Goal: Complete application form: Complete application form

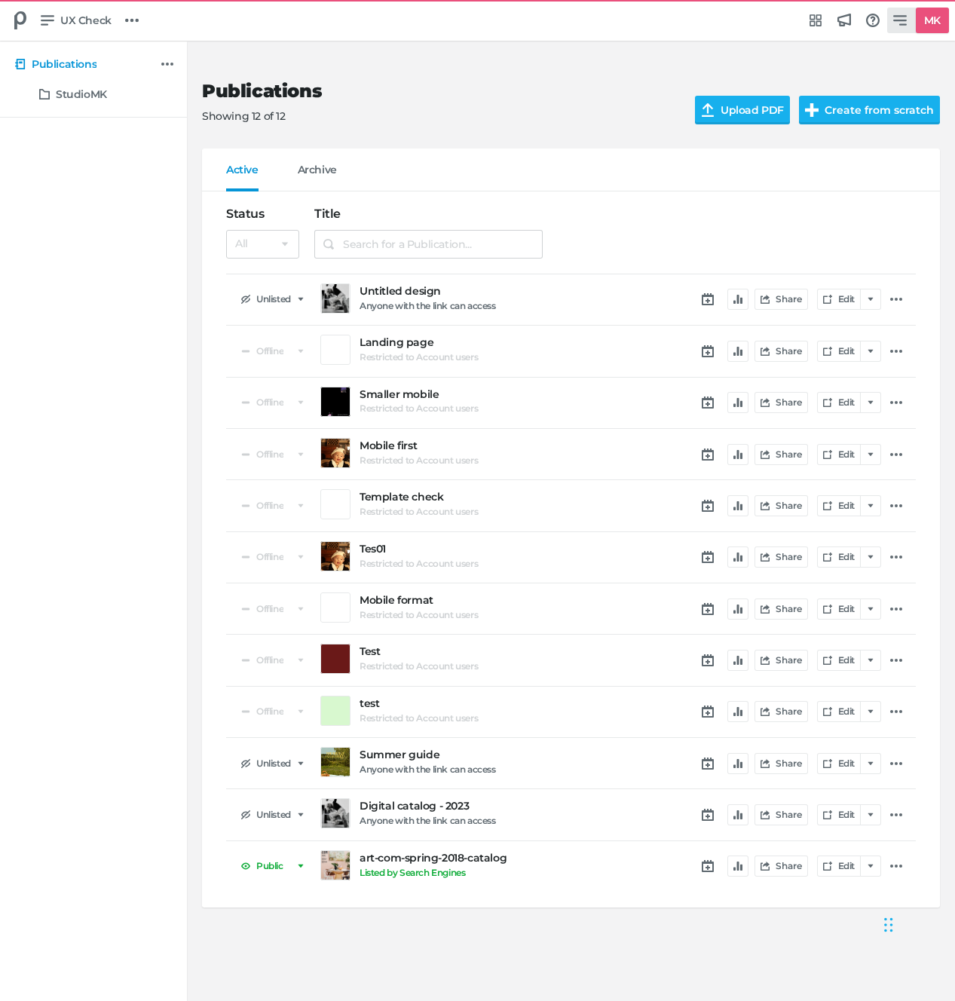
click at [897, 27] on link "MK" at bounding box center [918, 21] width 62 height 26
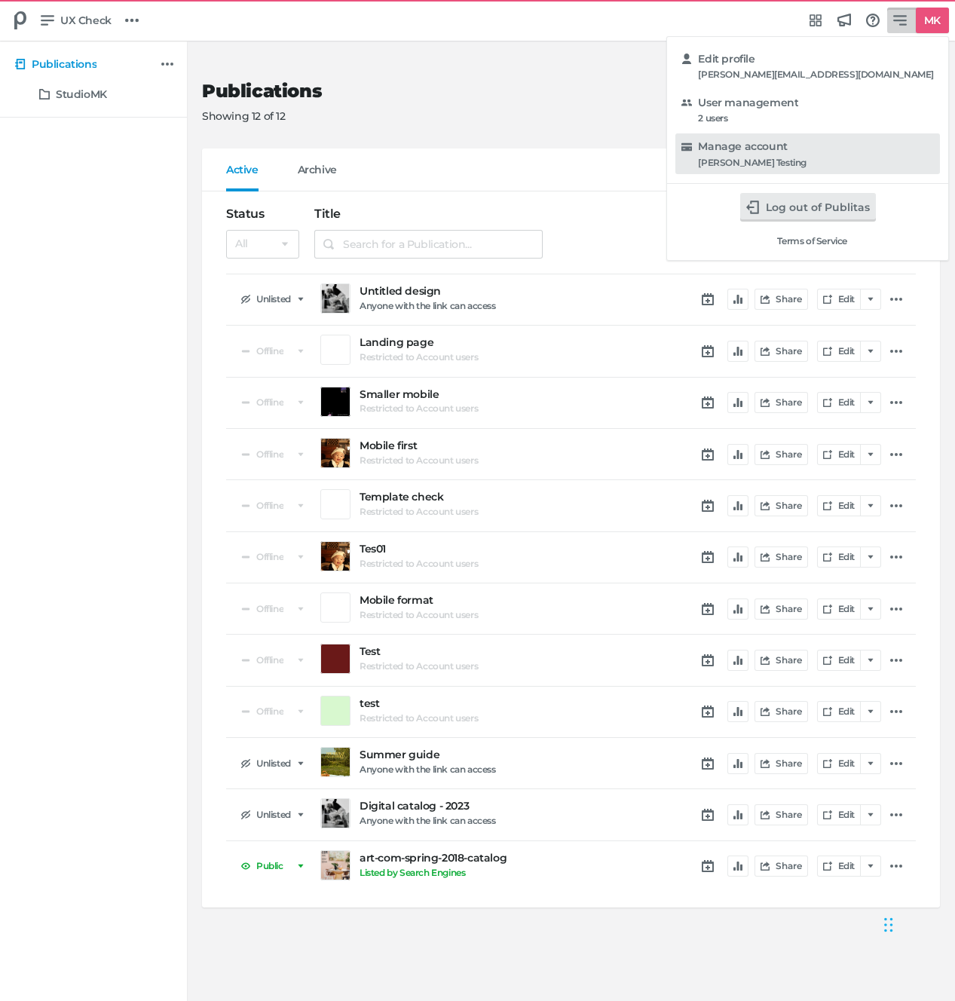
click at [787, 153] on h5 "Manage account" at bounding box center [742, 146] width 89 height 13
select select "se"
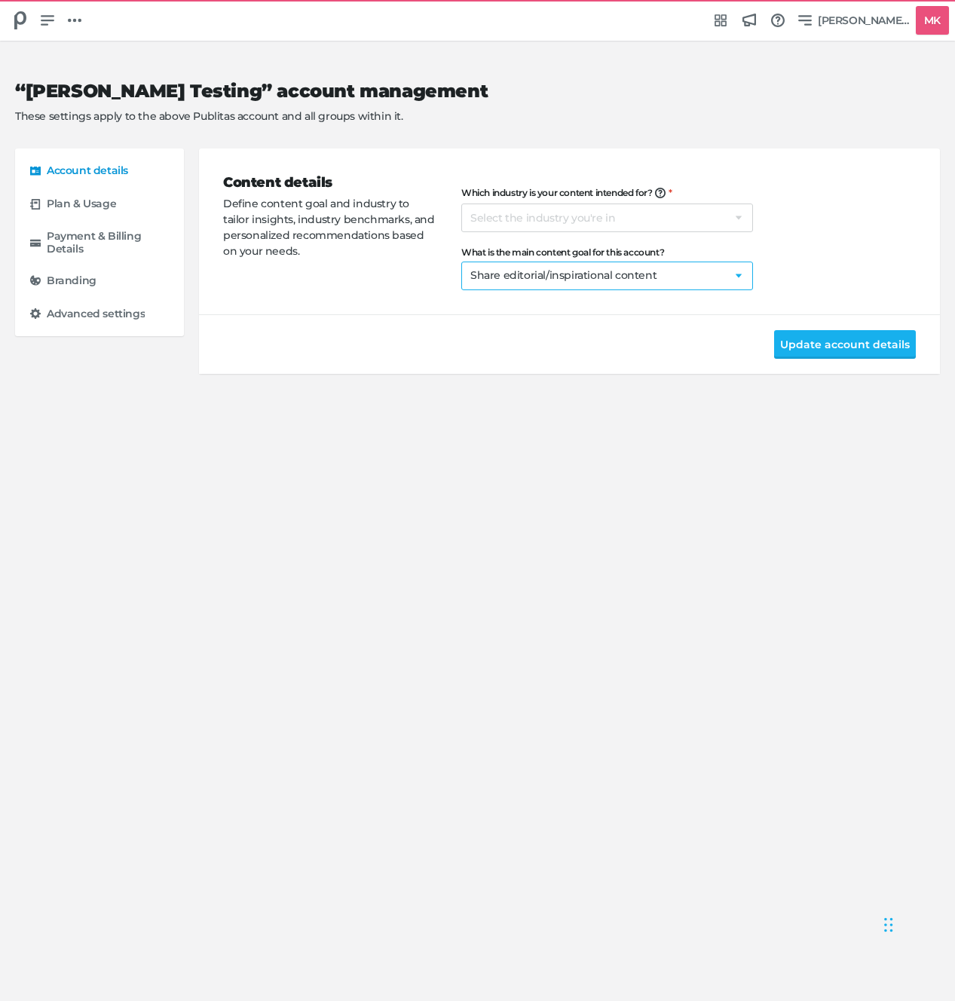
click at [650, 280] on select "Select a goal Sell products directly or on the website Promote physical store/d…" at bounding box center [607, 275] width 292 height 29
select select
click at [823, 350] on button "Update account details" at bounding box center [845, 344] width 142 height 29
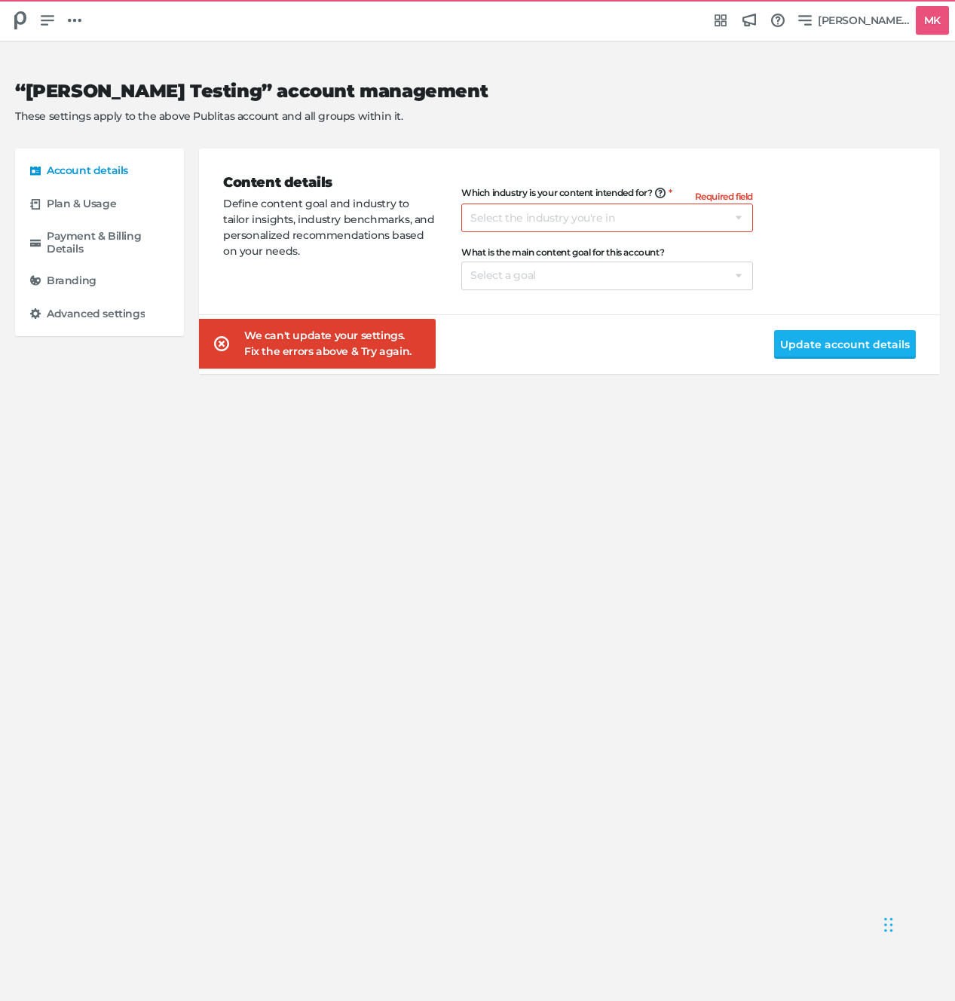
click at [868, 152] on div "Content details Define content goal and industry to tailor insights, industry b…" at bounding box center [569, 231] width 693 height 166
click at [873, 12] on span "[PERSON_NAME] Testing" at bounding box center [864, 20] width 92 height 17
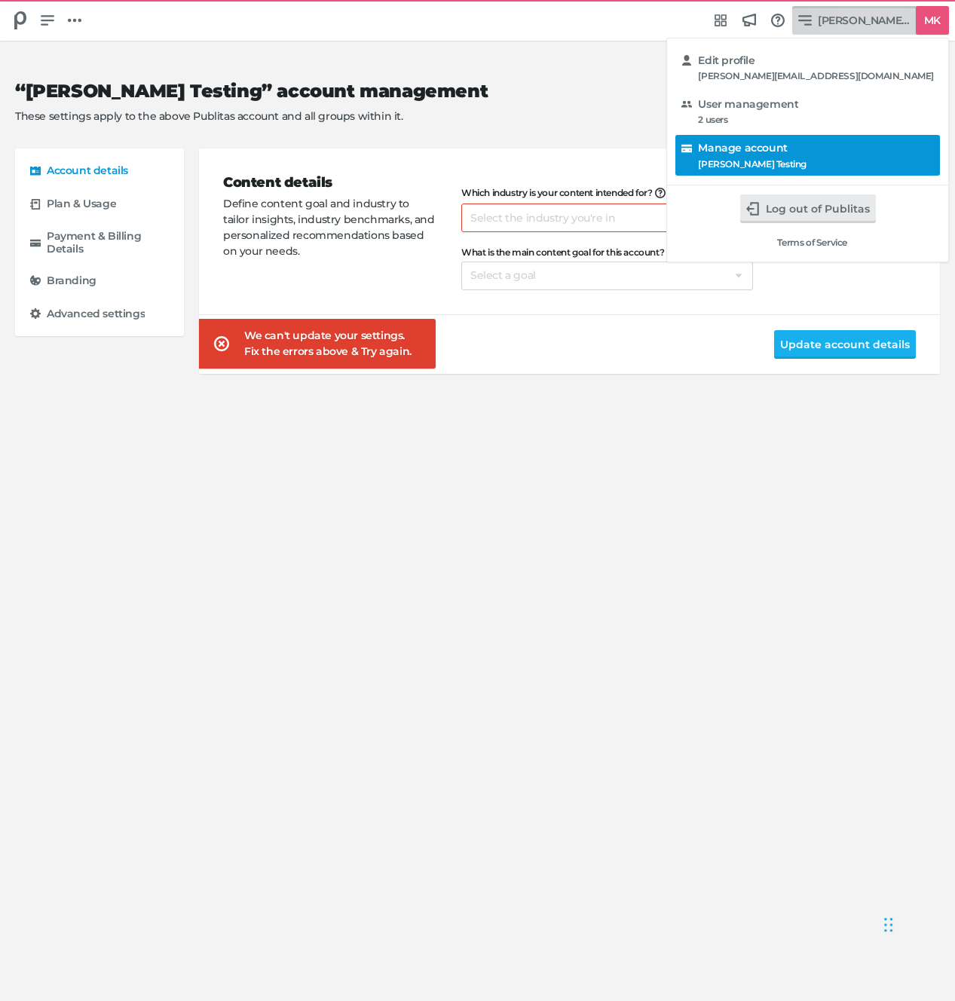
click at [787, 153] on h5 "Manage account" at bounding box center [742, 148] width 89 height 13
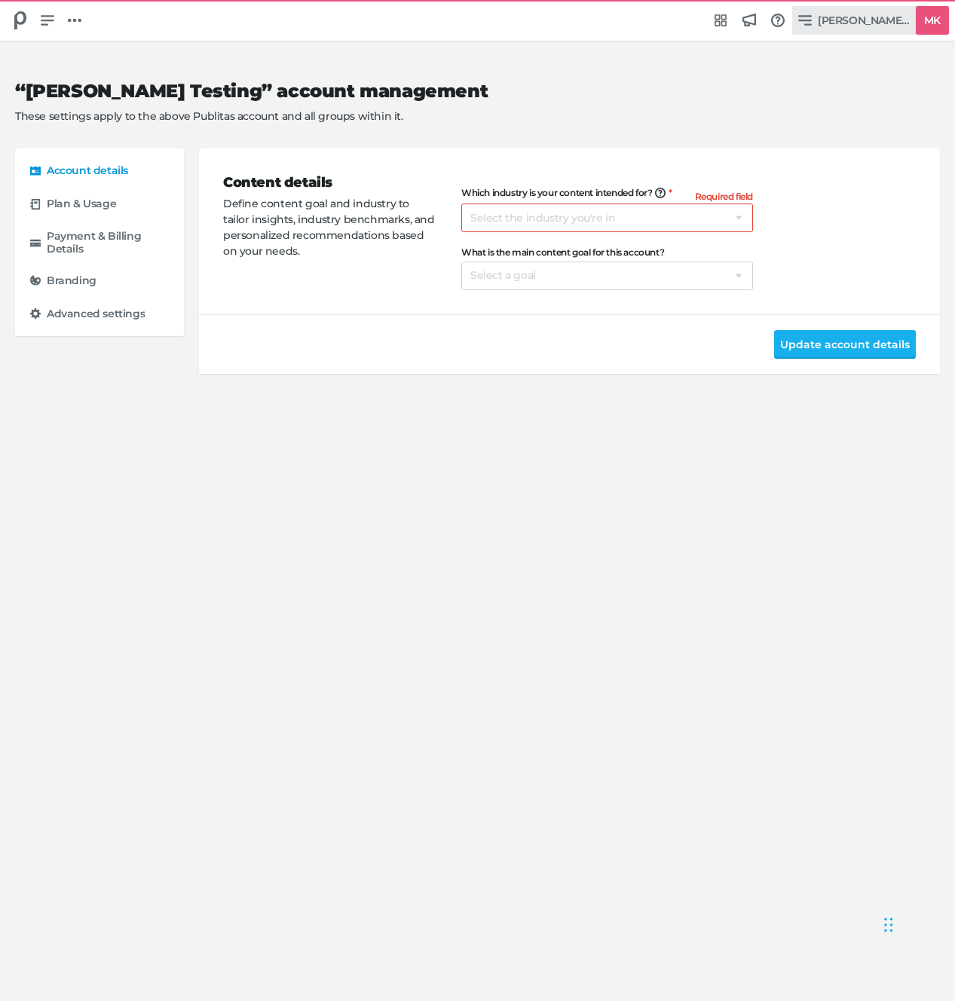
click at [851, 25] on span "[PERSON_NAME] Testing" at bounding box center [864, 20] width 92 height 17
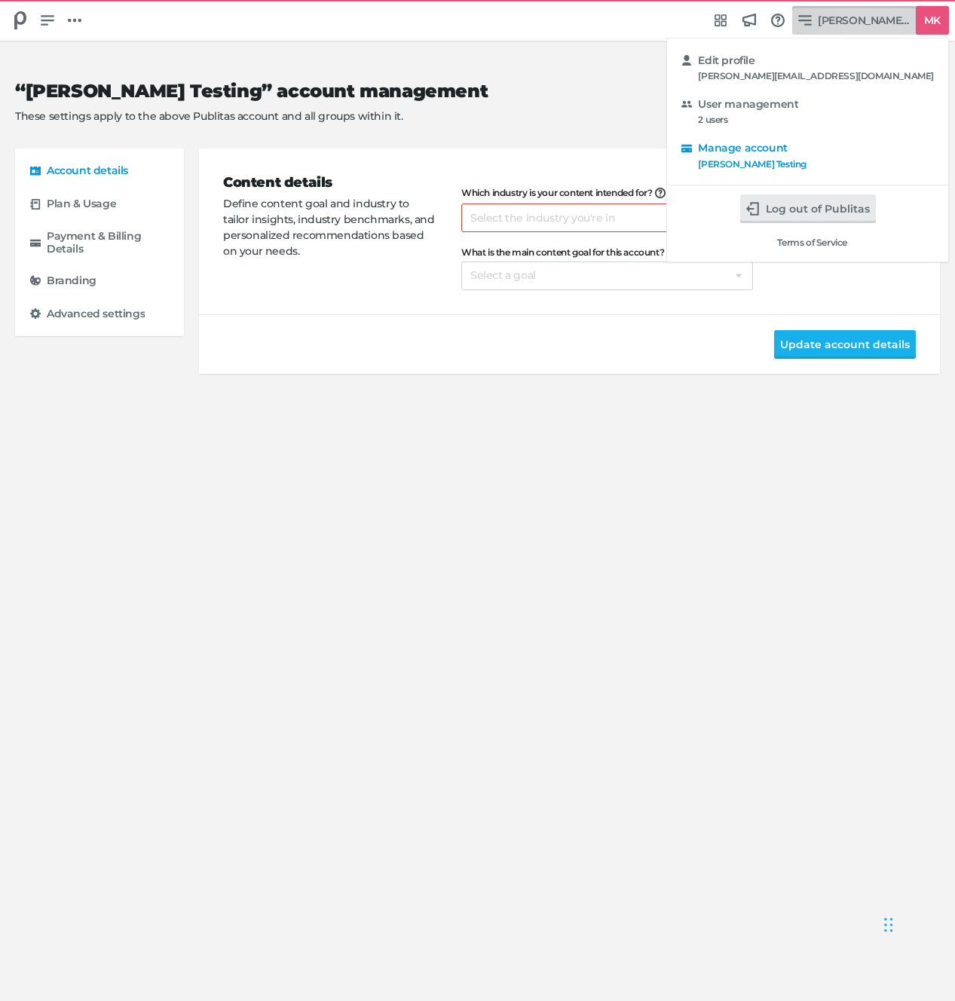
click at [83, 226] on div "Edit profile maggie@publitas.com User management 2 users Manage account Maggie …" at bounding box center [477, 500] width 955 height 1001
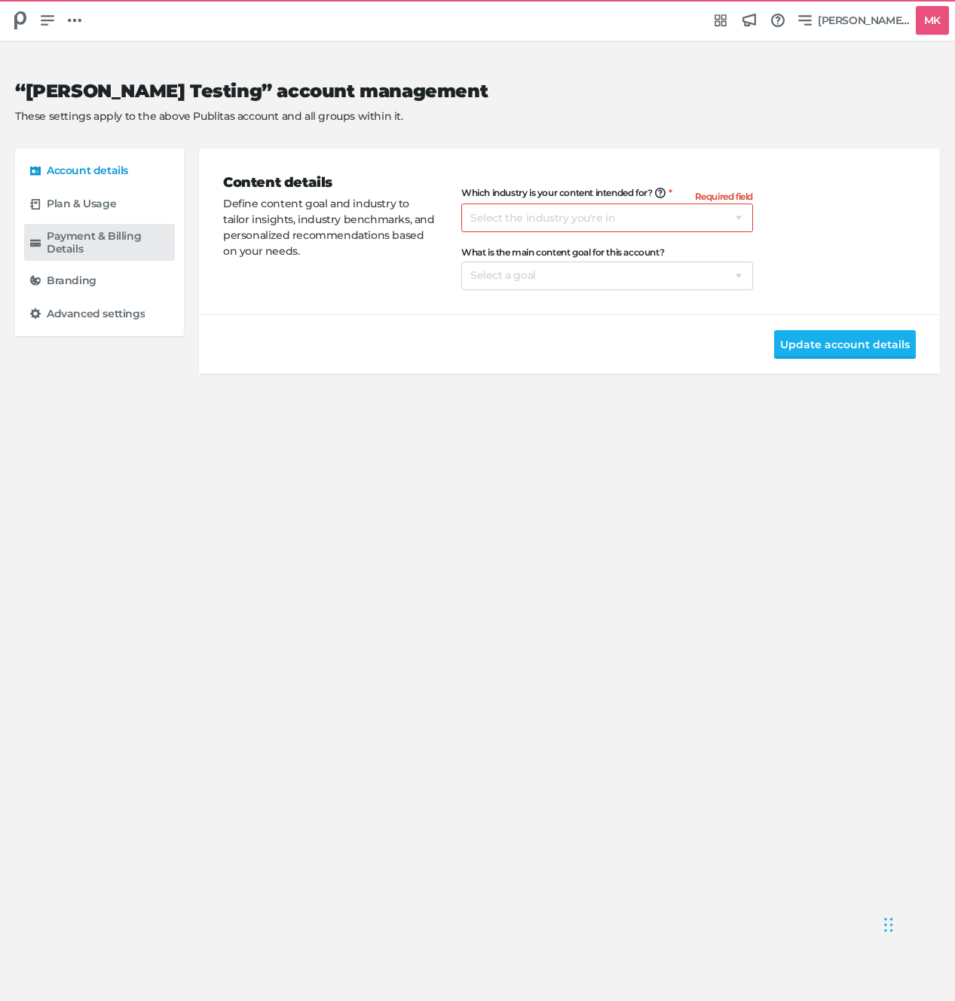
click at [84, 232] on h5 "Payment & Billing Details" at bounding box center [108, 243] width 122 height 26
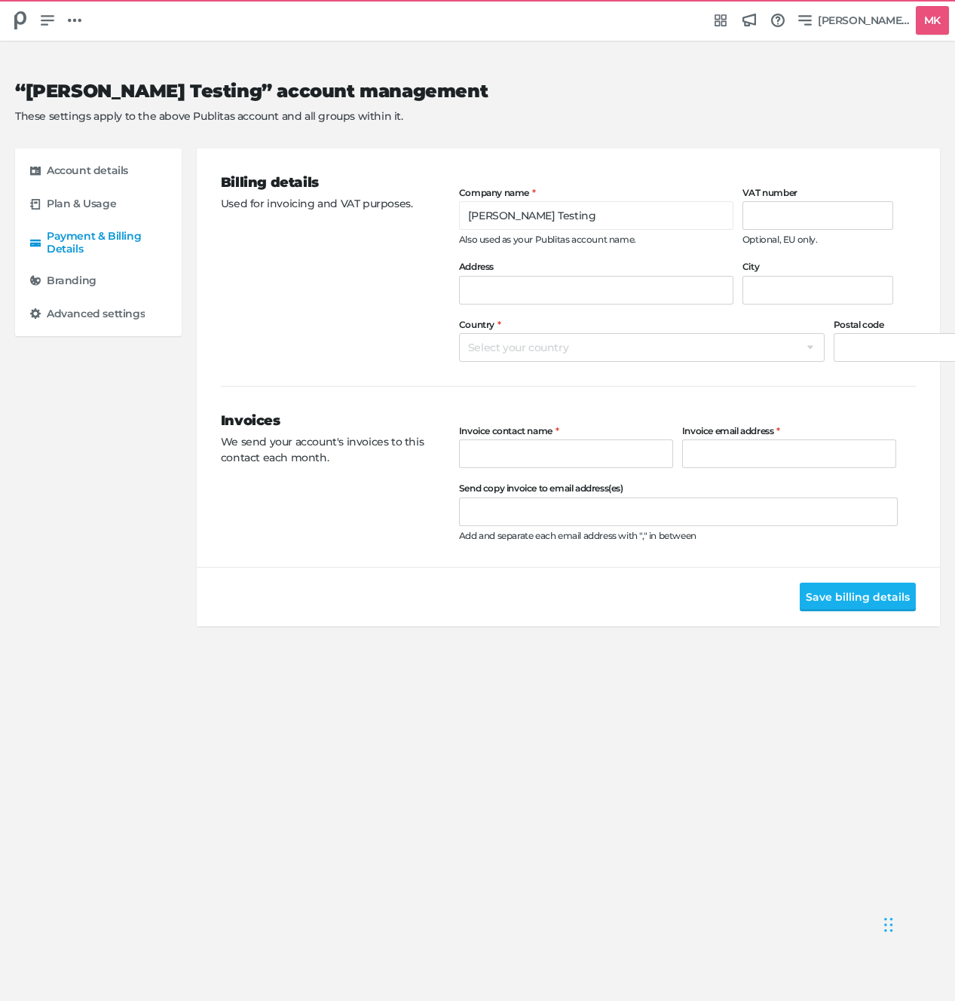
click at [310, 337] on div "Billing details Used for invoicing and VAT purposes." at bounding box center [340, 267] width 238 height 189
click at [864, 17] on span "Maggie Testing" at bounding box center [864, 20] width 92 height 17
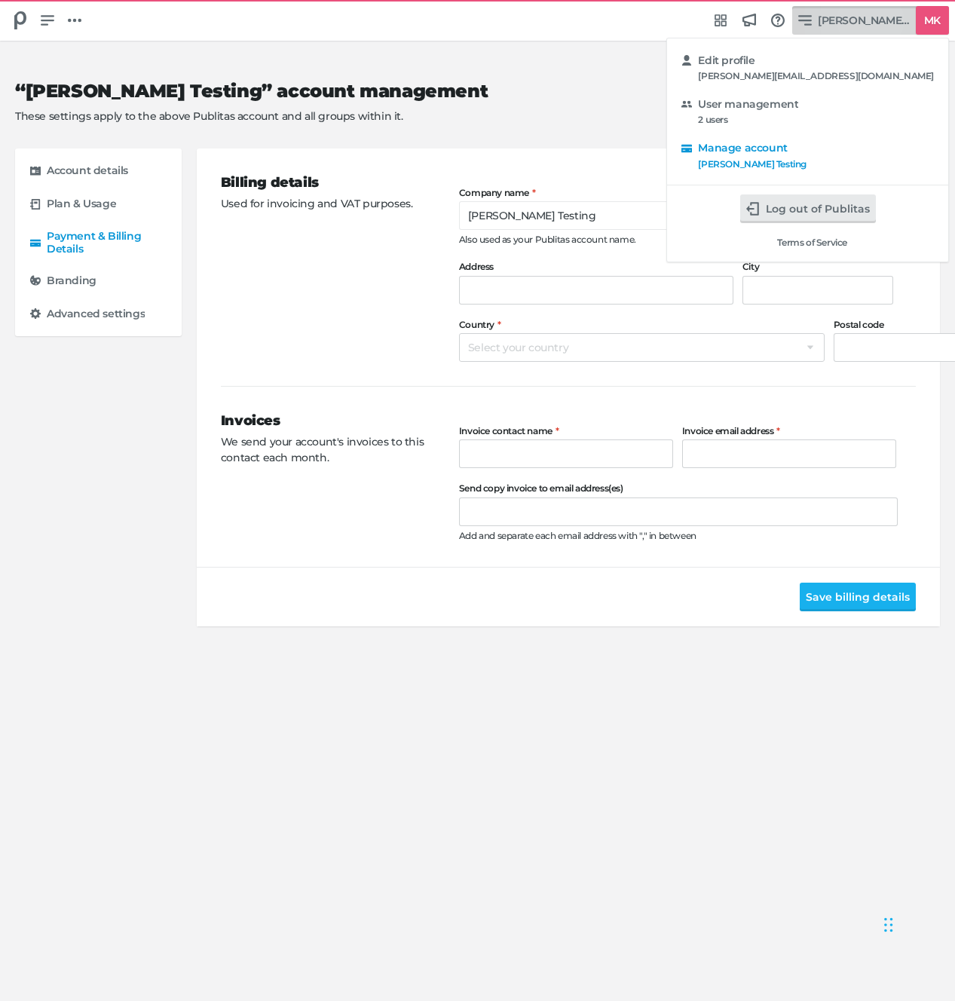
click at [683, 86] on div "Edit profile maggie@publitas.com User management 2 users Manage account Maggie …" at bounding box center [477, 500] width 955 height 1001
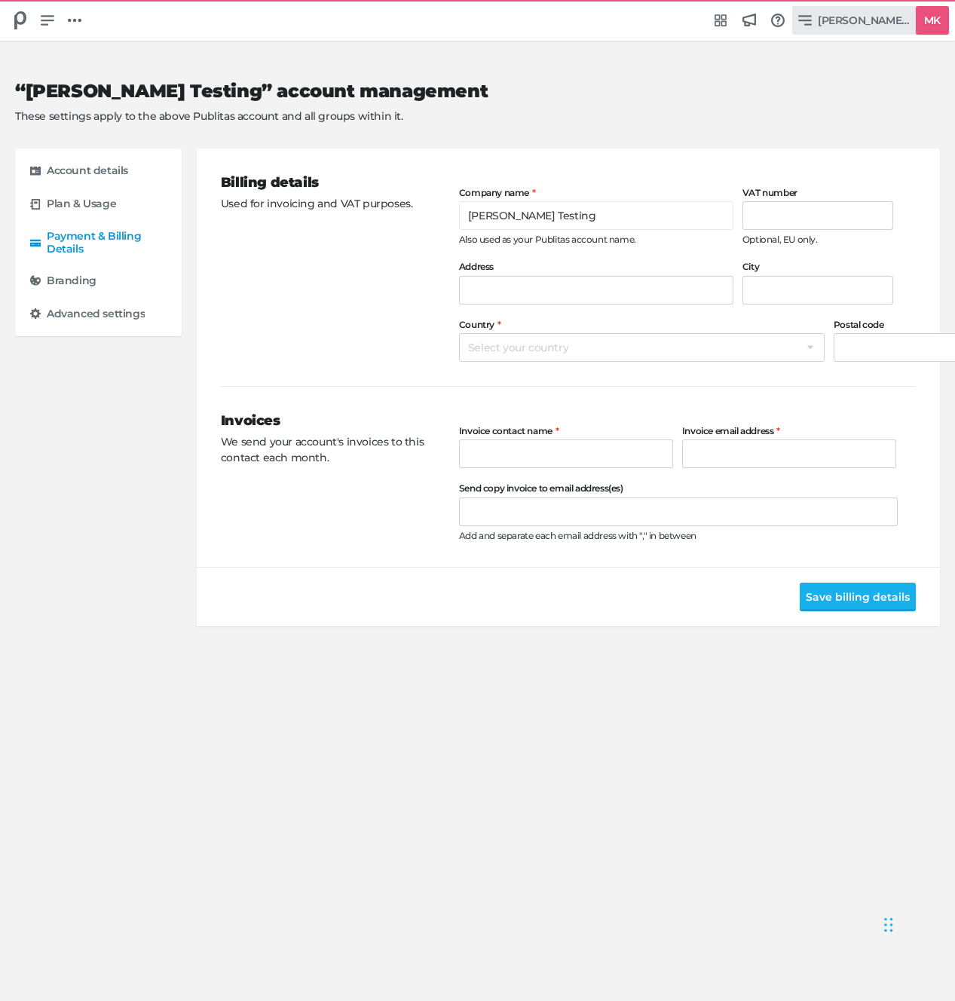
click at [842, 23] on span "Maggie Testing" at bounding box center [864, 20] width 92 height 17
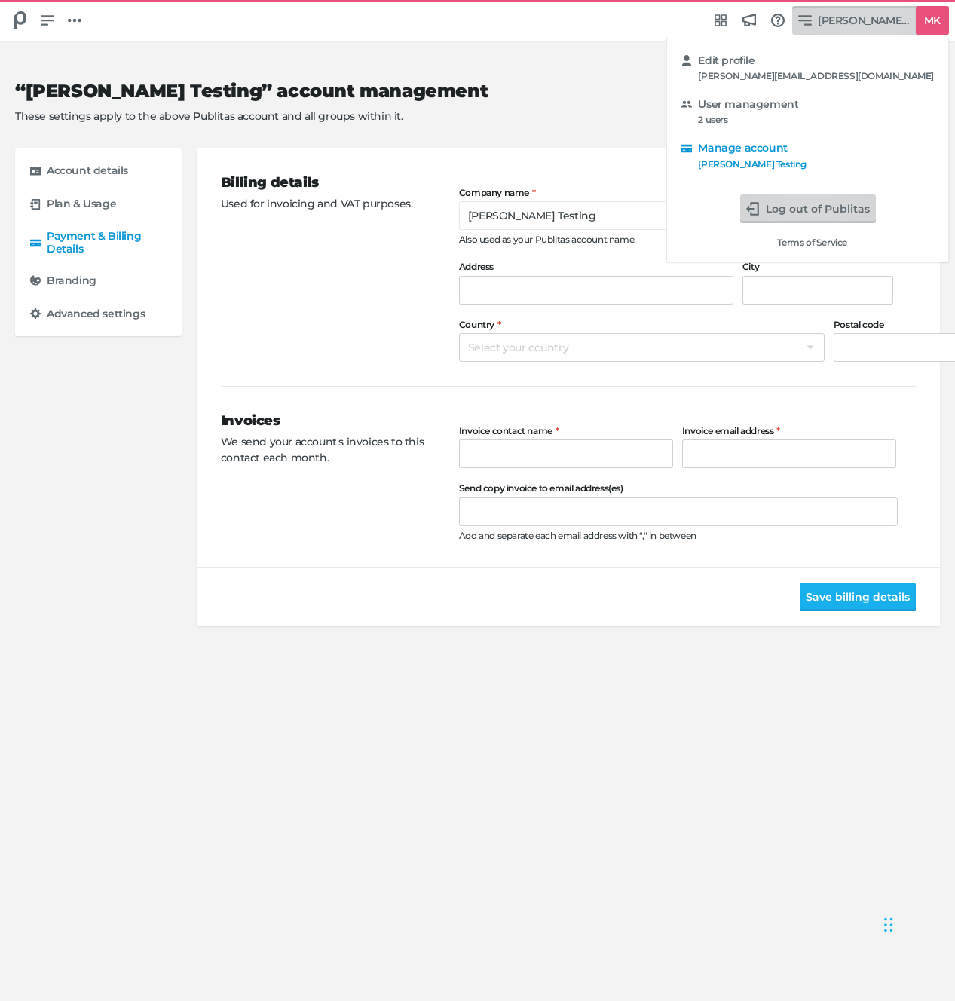
click at [818, 220] on button "Log out of Publitas" at bounding box center [808, 208] width 136 height 29
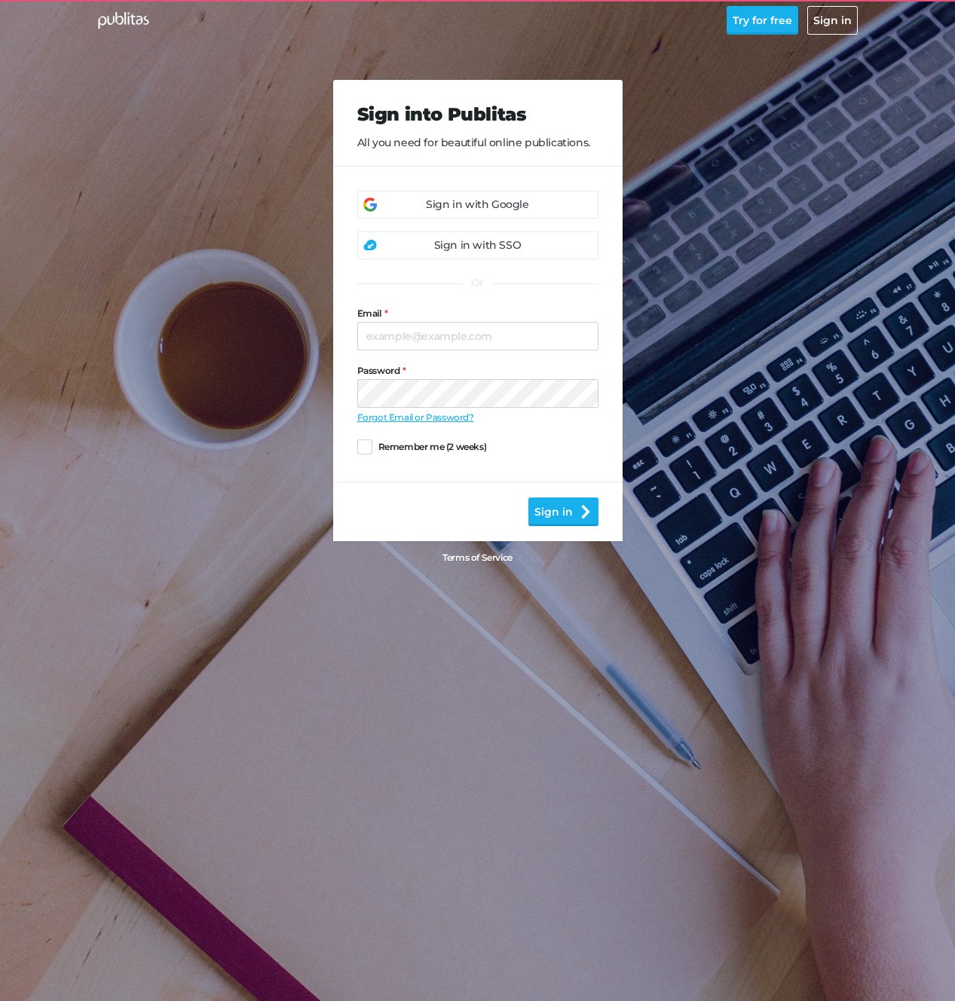
click at [124, 313] on div "Sign into Publitas All you need for beautiful online publications. Sign in with…" at bounding box center [478, 296] width 772 height 592
click at [398, 203] on div "Sign in with Google" at bounding box center [477, 205] width 241 height 28
click at [439, 211] on div "Sign in with Google" at bounding box center [477, 205] width 102 height 16
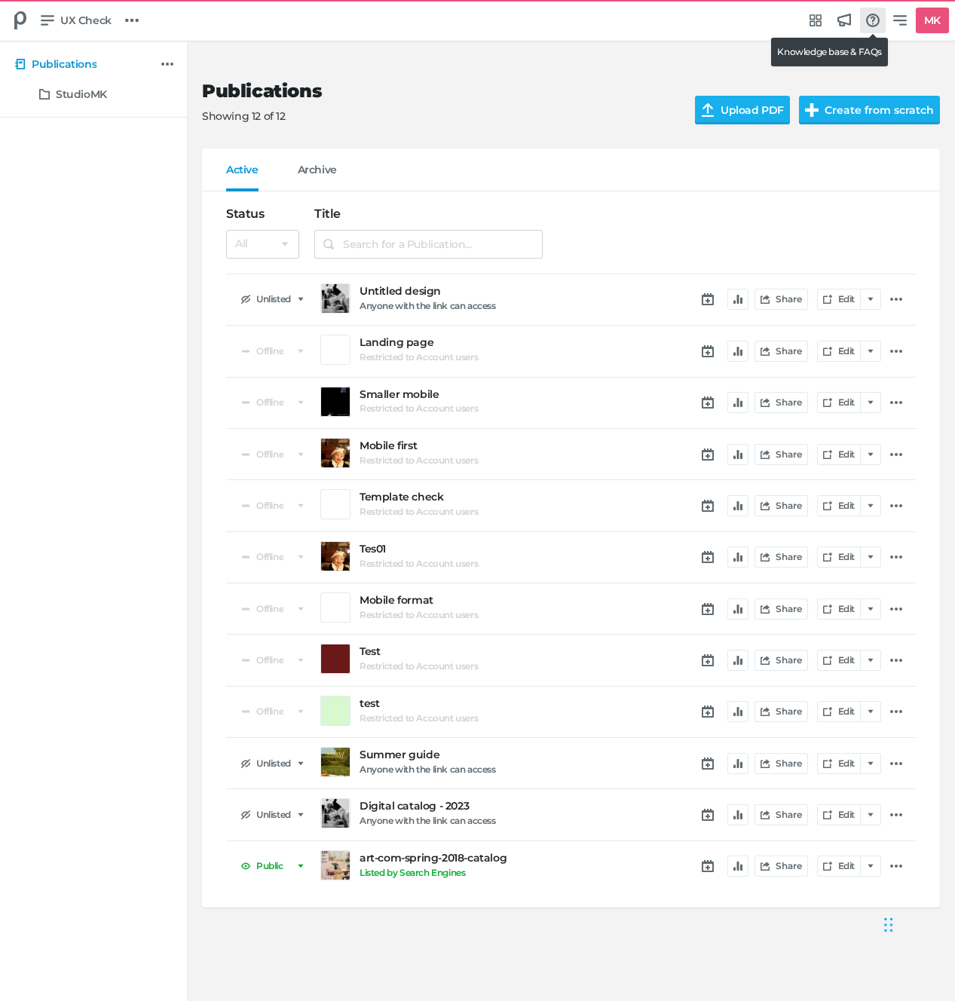
click at [885, 24] on link at bounding box center [873, 21] width 26 height 26
click at [917, 18] on div "MK" at bounding box center [932, 21] width 33 height 26
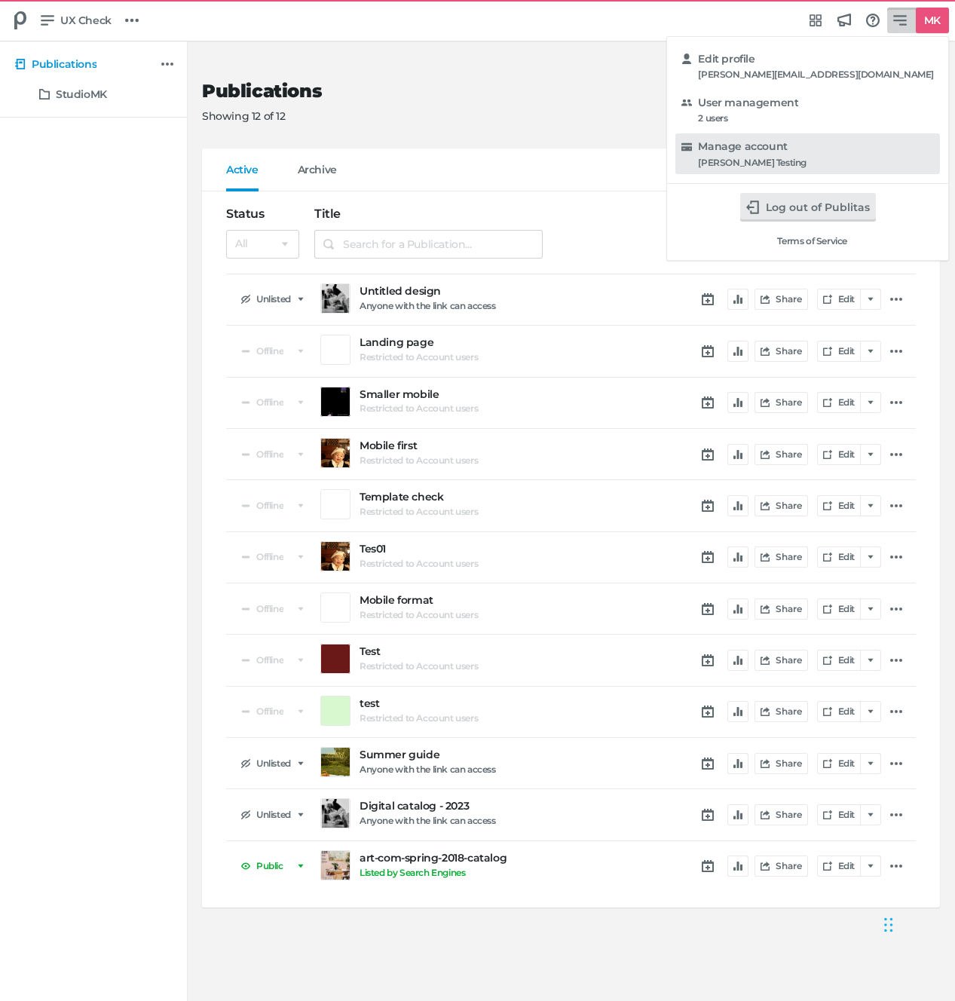
click at [806, 165] on div "Maggie Testing" at bounding box center [752, 162] width 109 height 11
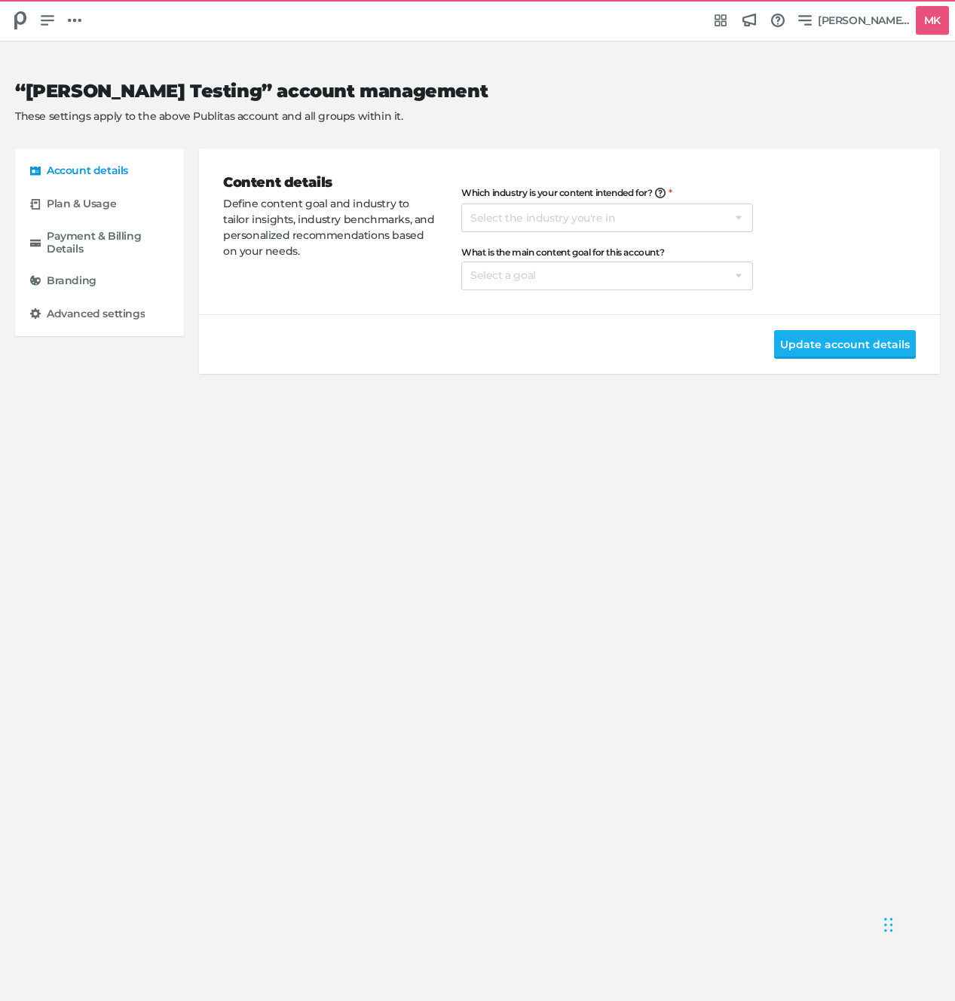
click at [357, 299] on div "Content details Define content goal and industry to tailor insights, industry b…" at bounding box center [569, 231] width 693 height 166
click at [302, 287] on div "Content details Define content goal and industry to tailor insights, industry b…" at bounding box center [342, 232] width 238 height 118
click at [851, 17] on span "[PERSON_NAME] Testing" at bounding box center [864, 20] width 92 height 17
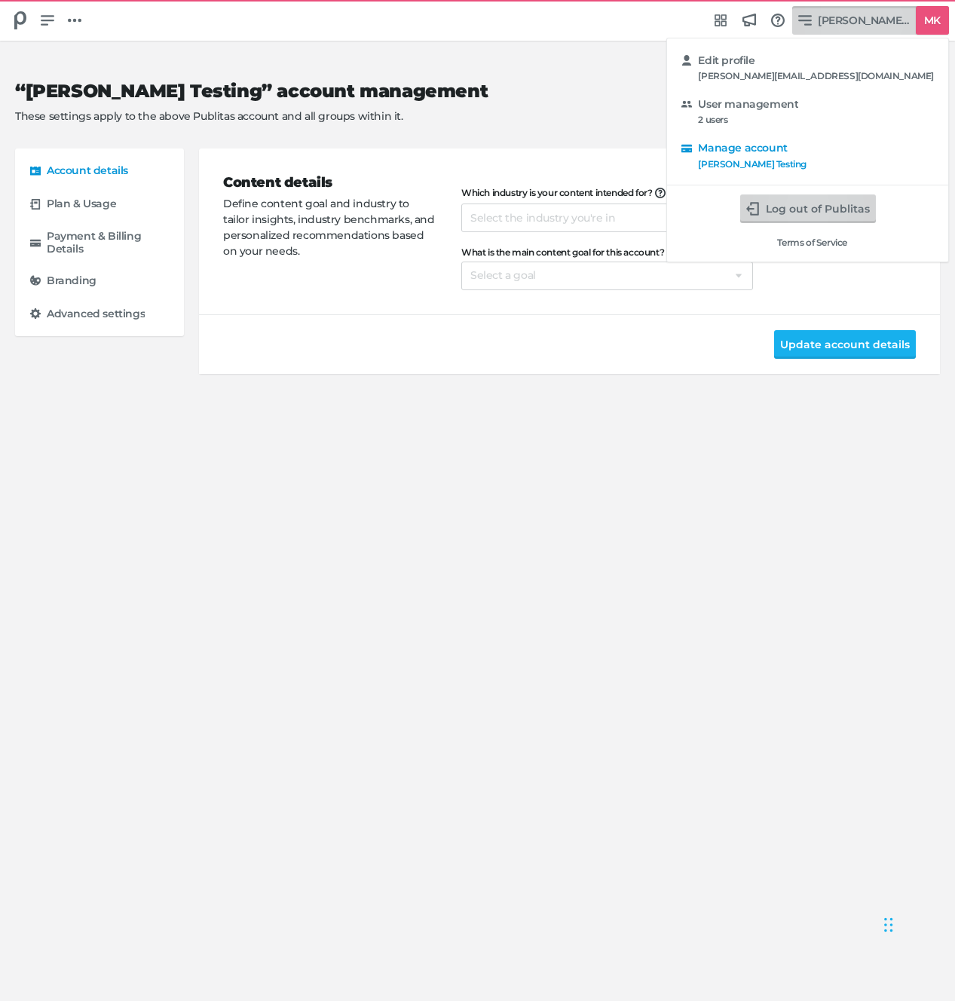
click at [843, 203] on button "Log out of Publitas" at bounding box center [808, 208] width 136 height 29
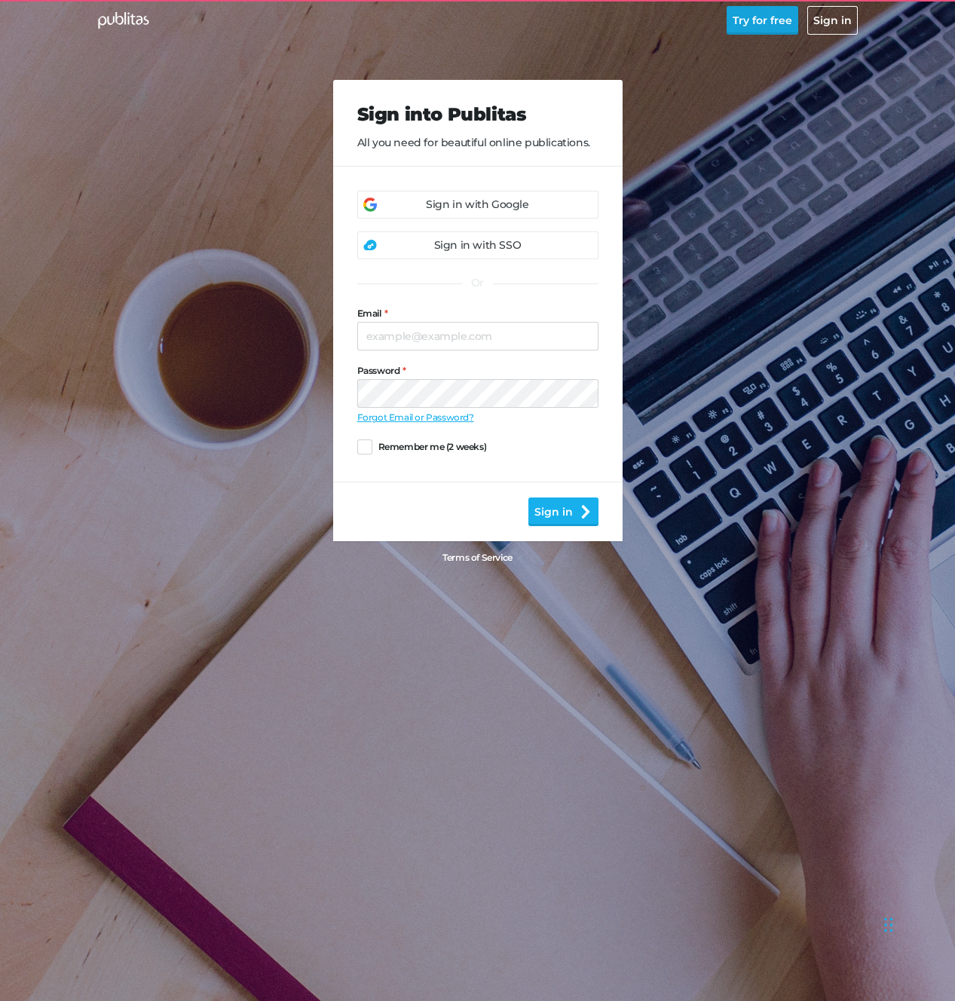
click at [777, 19] on button "Try for free" at bounding box center [762, 20] width 72 height 29
click at [531, 293] on div "Email Password Forgot Email or Password? Remember me (2 weeks)" at bounding box center [477, 382] width 241 height 199
click at [820, 16] on button "Sign in" at bounding box center [832, 20] width 50 height 29
click at [436, 220] on div "Sign in with Google Sign in with SSO Or" at bounding box center [477, 225] width 241 height 69
click at [440, 200] on div "Sign in with Google" at bounding box center [477, 205] width 102 height 16
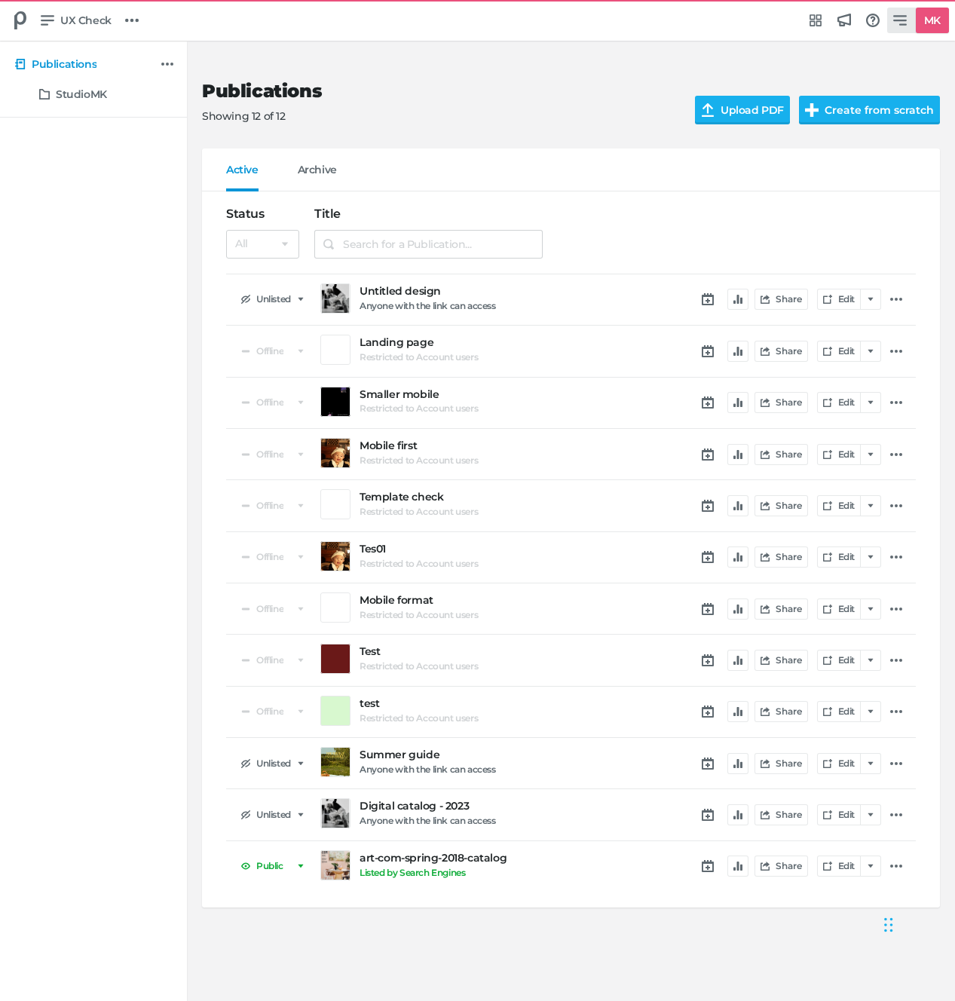
click at [918, 15] on h5 "MK" at bounding box center [932, 20] width 29 height 25
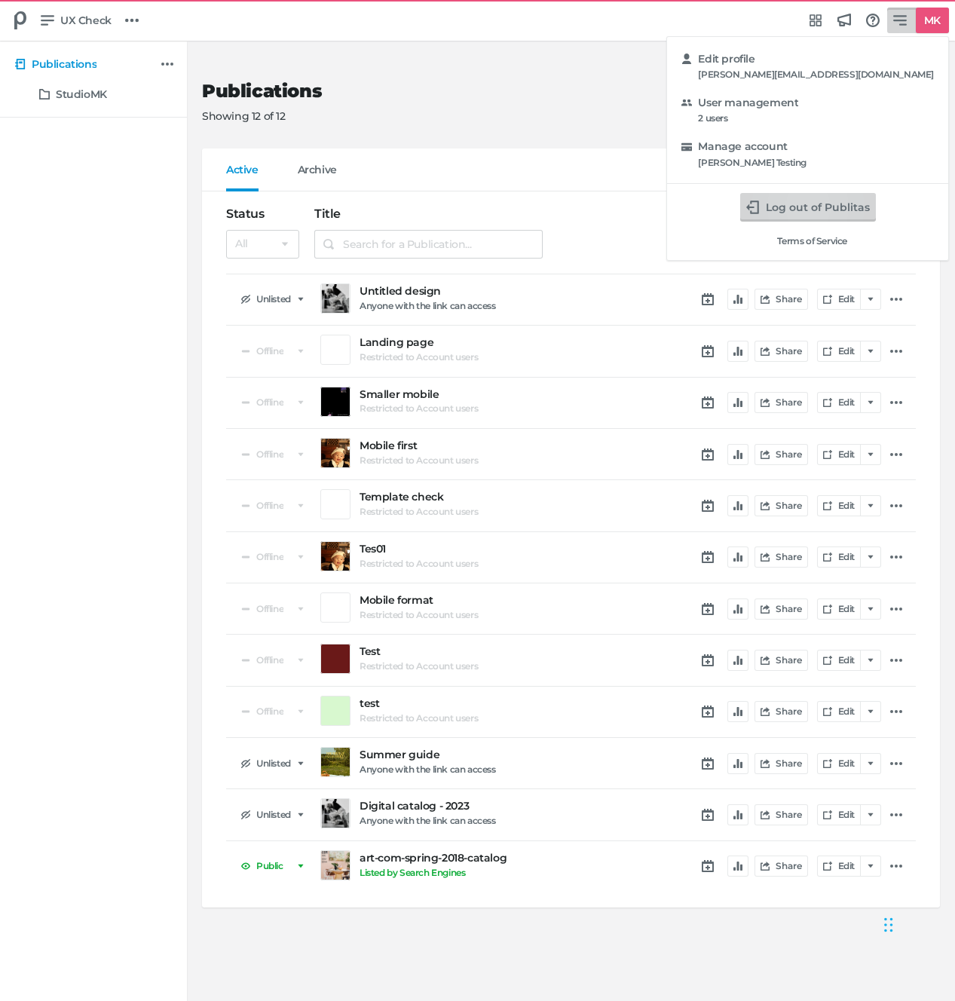
click at [842, 216] on button "Log out of Publitas" at bounding box center [808, 207] width 136 height 29
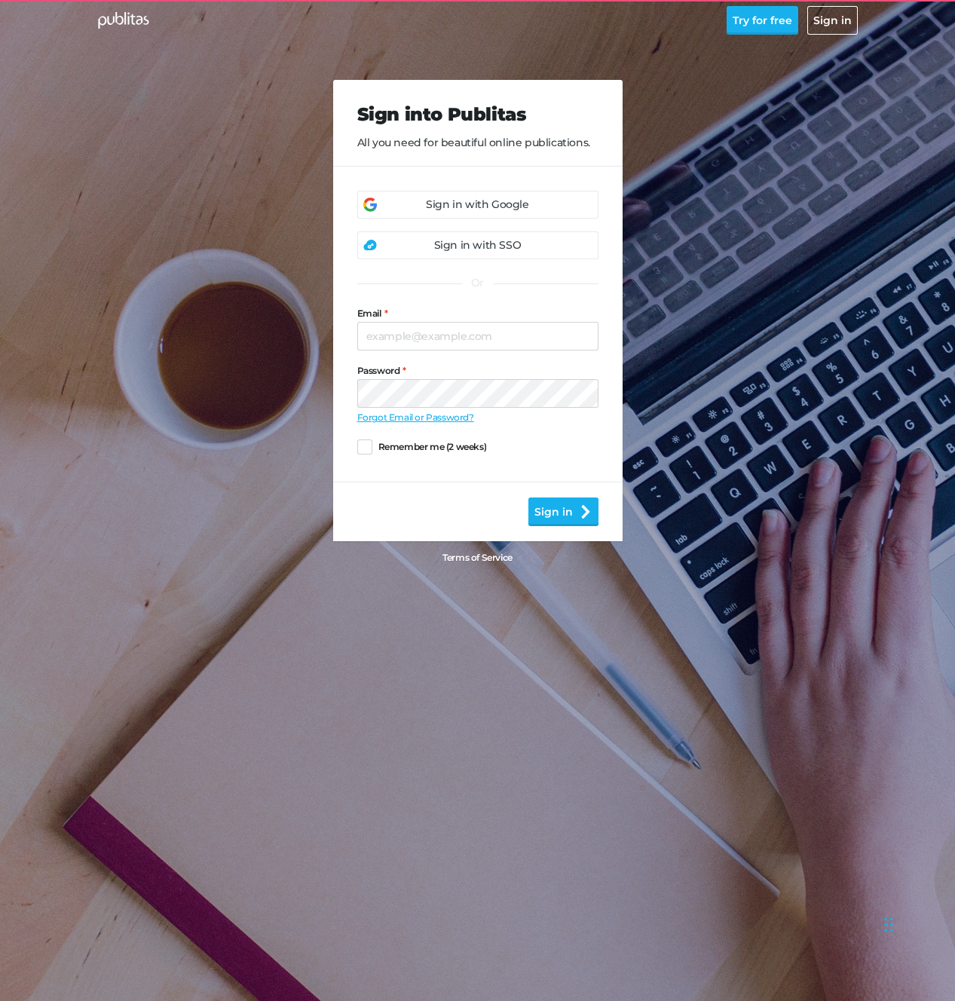
click at [195, 224] on div "Sign into Publitas All you need for beautiful online publications. Sign in with…" at bounding box center [478, 296] width 772 height 592
click at [484, 199] on div "Sign in with Google" at bounding box center [477, 205] width 102 height 16
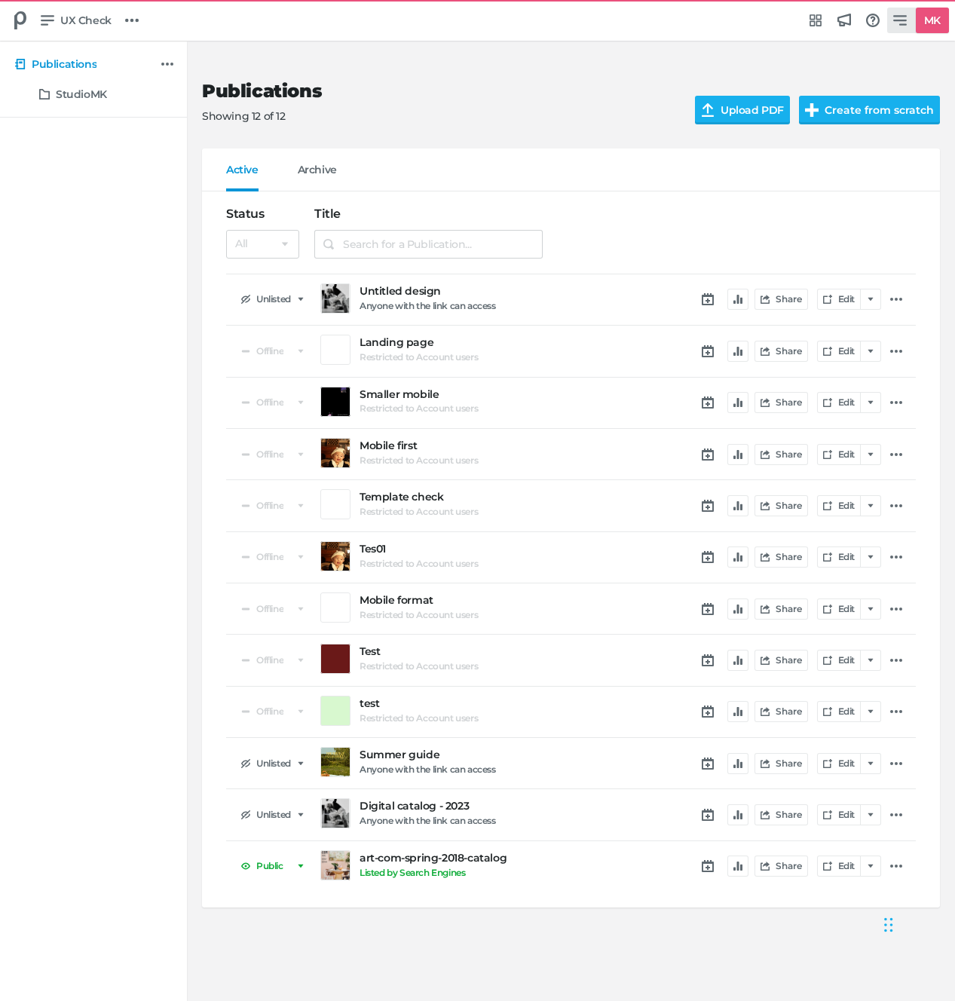
click at [919, 14] on h5 "MK" at bounding box center [932, 20] width 29 height 25
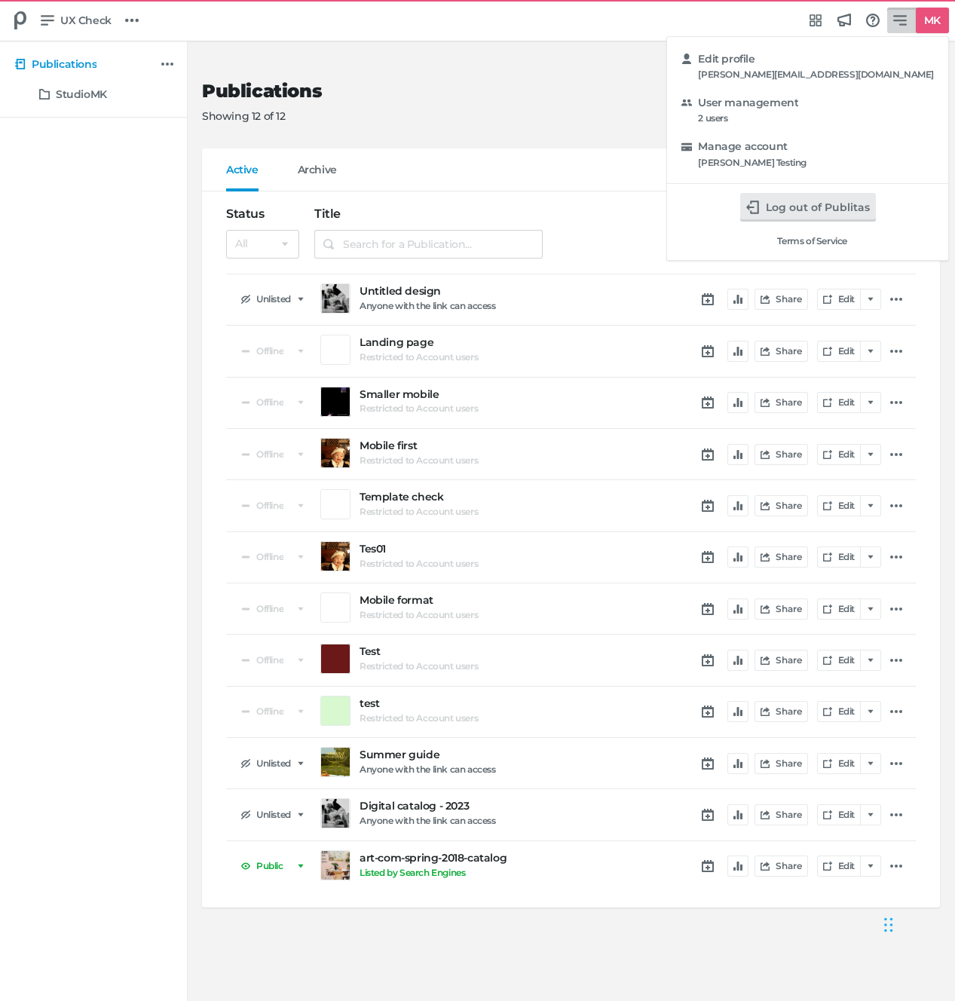
click at [876, 200] on button "Log out of Publitas" at bounding box center [808, 207] width 136 height 29
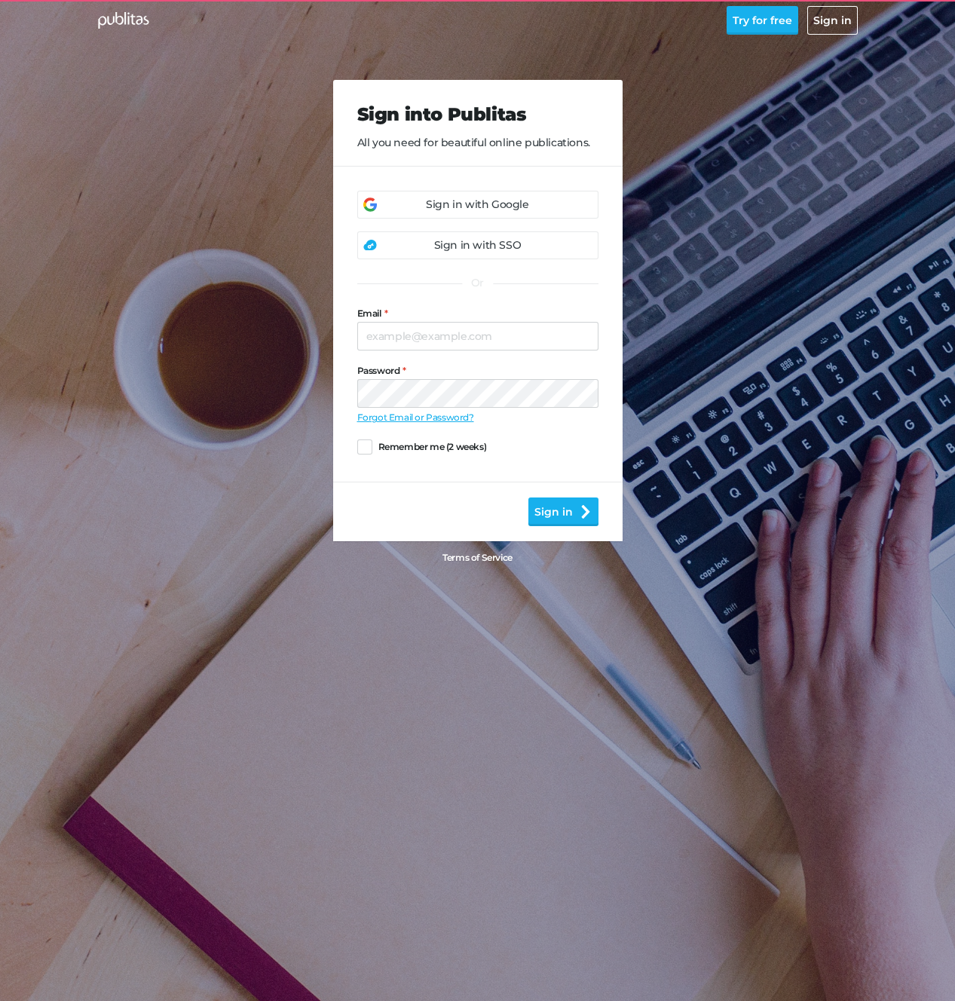
click at [436, 208] on div "Sign in with Google" at bounding box center [477, 205] width 102 height 16
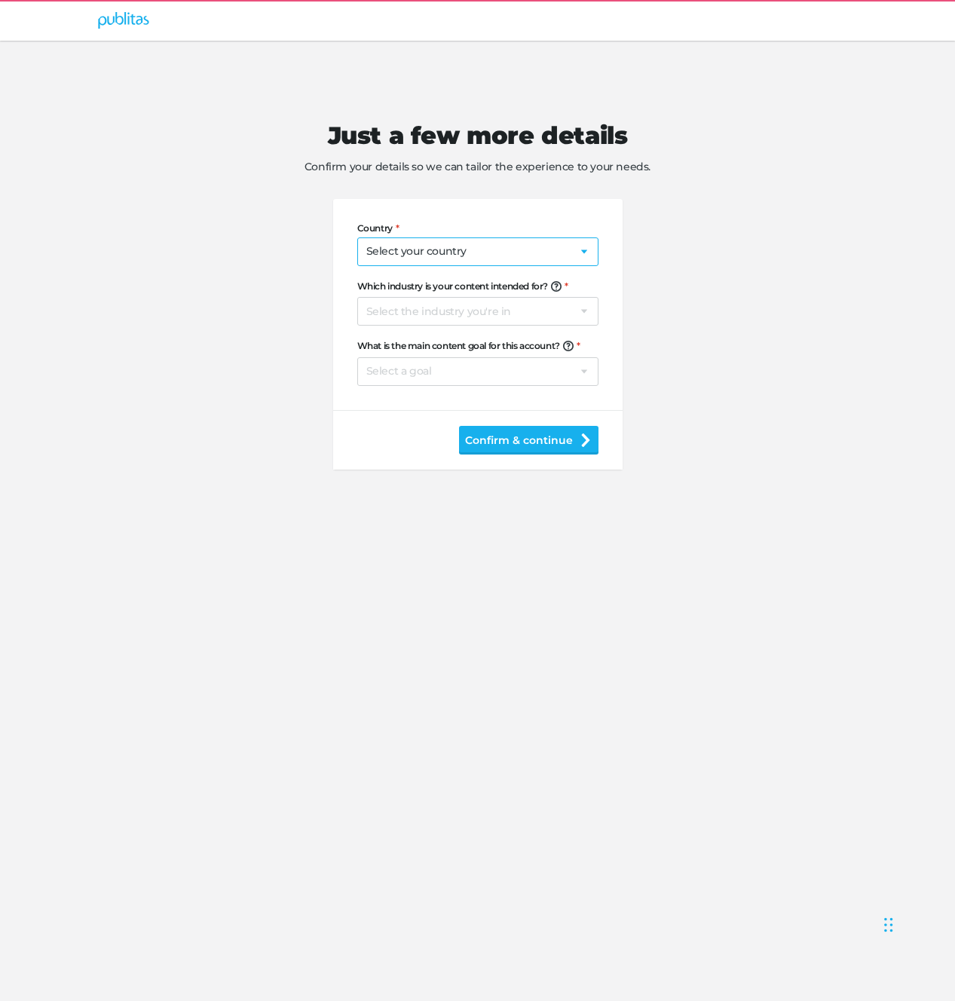
click at [466, 244] on select "Select your country [GEOGRAPHIC_DATA] [GEOGRAPHIC_DATA] [GEOGRAPHIC_DATA] [US_S…" at bounding box center [477, 251] width 241 height 29
select select "US"
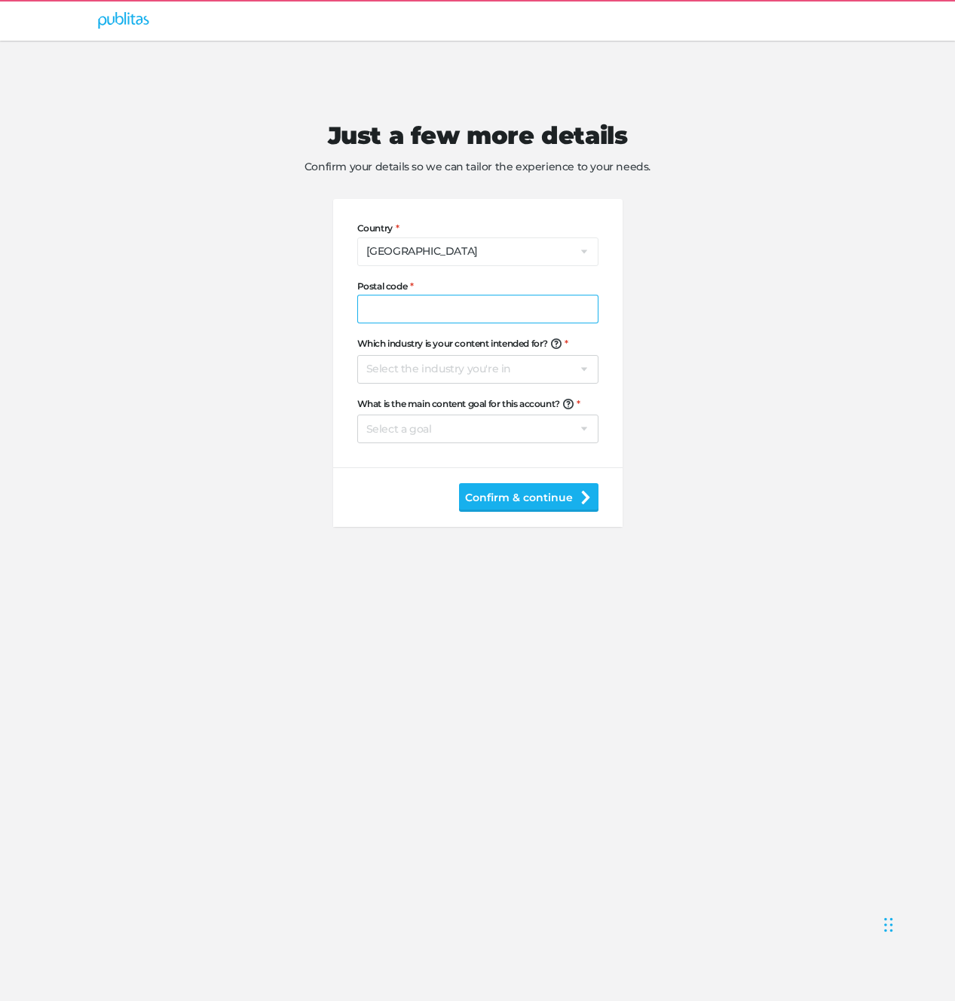
click at [408, 312] on input "Postal code" at bounding box center [477, 309] width 241 height 29
type input "34245"
click at [405, 365] on select "Select the industry you're in Home & Living Supermarkets/Food & Beverage DIY/Eq…" at bounding box center [477, 369] width 241 height 29
select select "na"
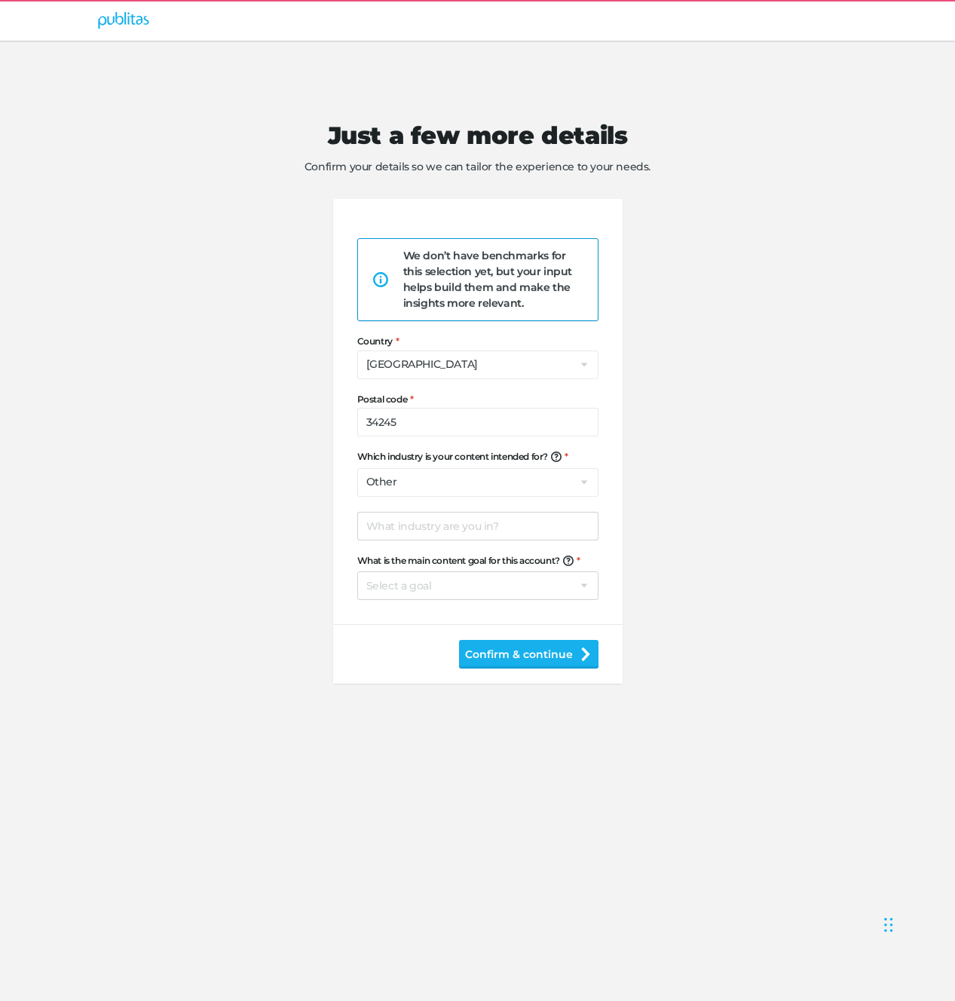
click at [474, 302] on div "We don’t have benchmarks for this selection yet, but your input helps build the…" at bounding box center [488, 279] width 170 height 63
click at [497, 198] on div "Just a few more details Confirm your details so we can tailor the experience to…" at bounding box center [478, 377] width 772 height 672
click at [495, 228] on div "We don’t have benchmarks for this selection yet, but your input helps build the…" at bounding box center [477, 411] width 241 height 425
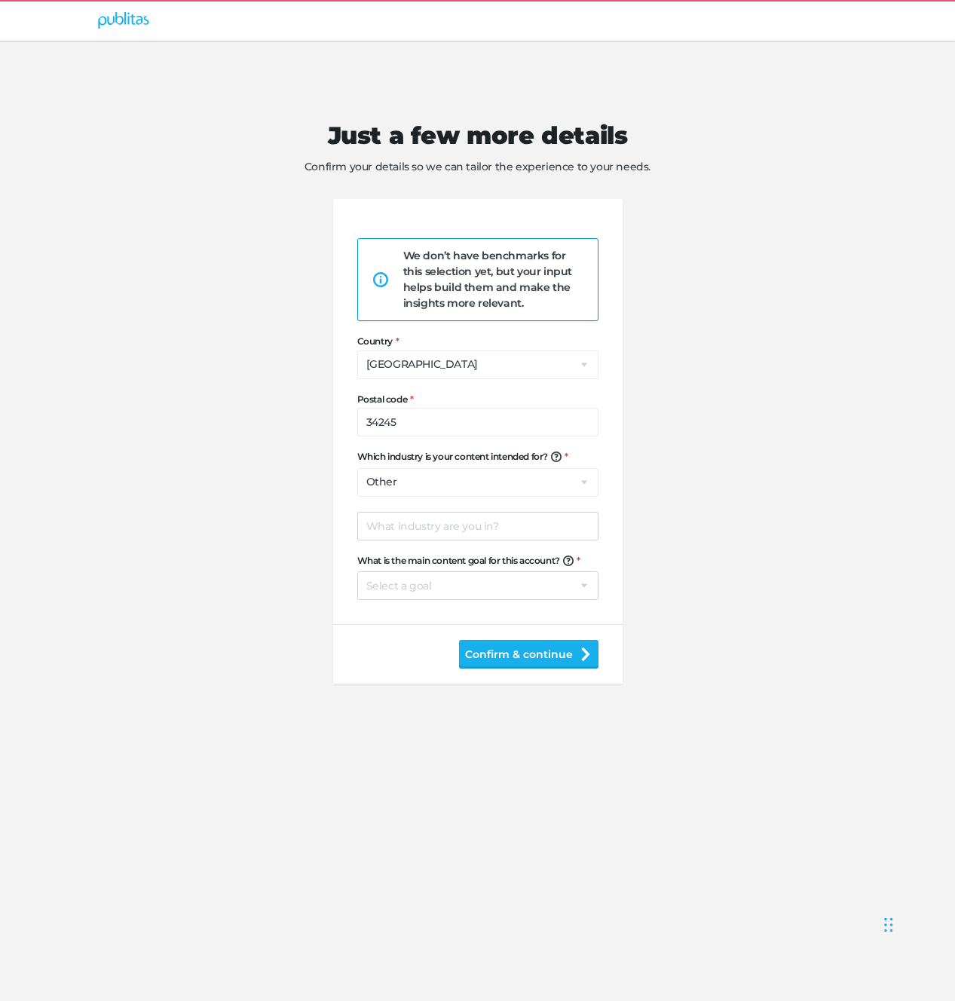
click at [515, 221] on div "We don’t have benchmarks for this selection yet, but your input helps build the…" at bounding box center [477, 411] width 241 height 425
click at [469, 573] on select "Select a goal Sell products directly or on the website Promote physical store/d…" at bounding box center [477, 585] width 241 height 29
select select "na"
click at [414, 714] on div "Just a few more details Confirm your details so we can tailor the experience to…" at bounding box center [477, 520] width 955 height 959
click at [413, 527] on input "text" at bounding box center [477, 526] width 241 height 29
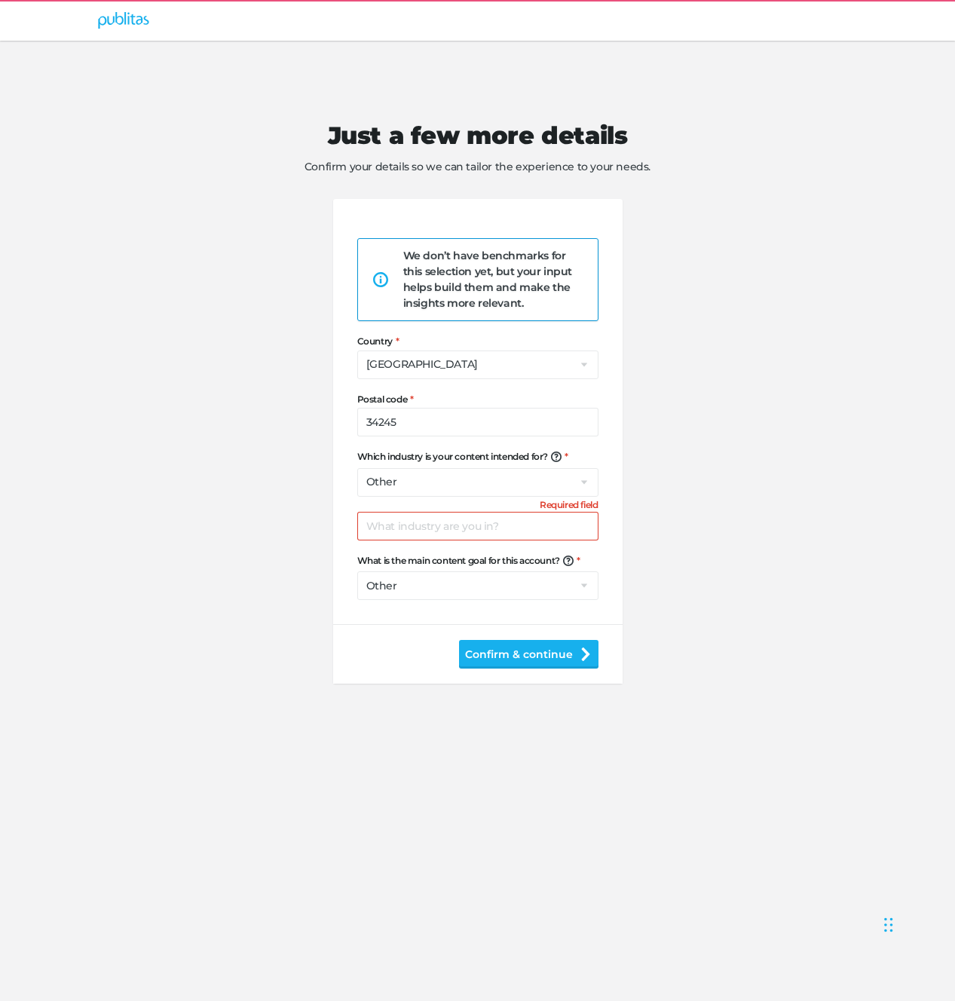
click at [458, 268] on div "We don’t have benchmarks for this selection yet, but your input helps build the…" at bounding box center [488, 279] width 170 height 63
click at [234, 716] on div "Just a few more details Confirm your details so we can tailor the experience to…" at bounding box center [477, 520] width 955 height 959
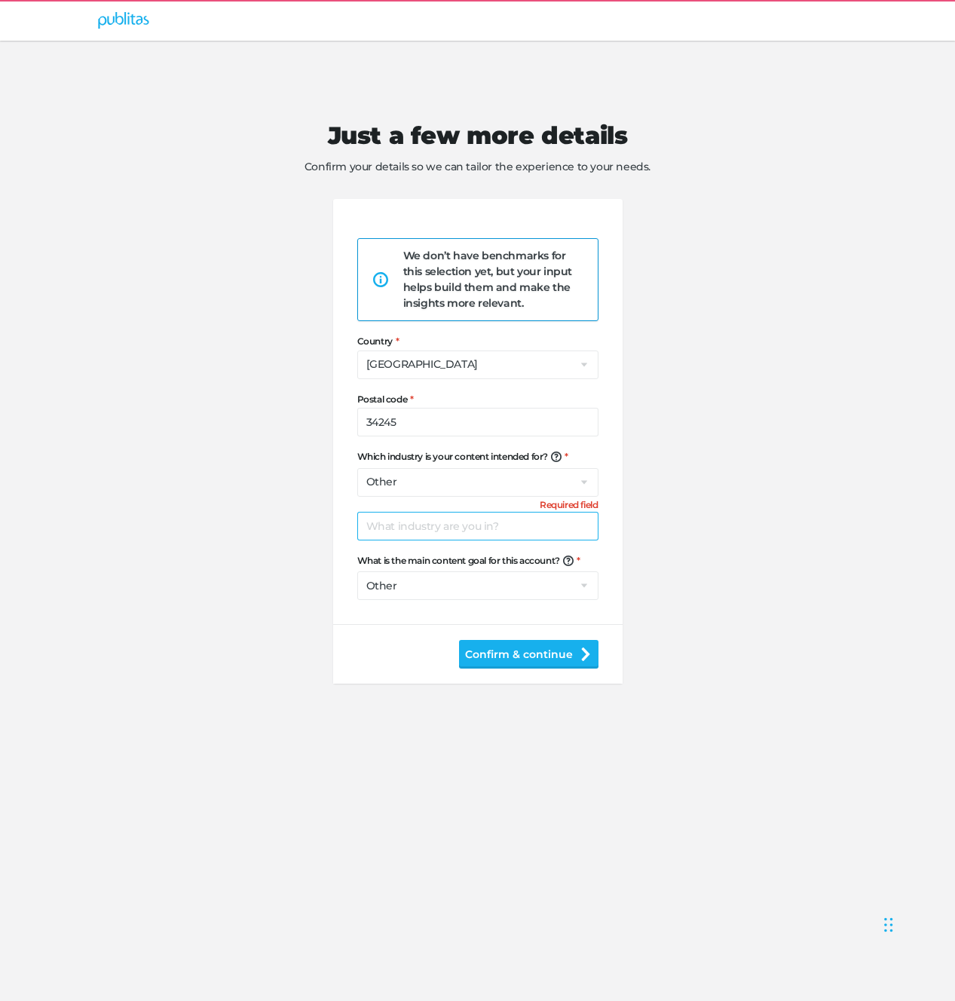
click at [411, 527] on input "text" at bounding box center [477, 526] width 241 height 29
click at [173, 687] on div "Just a few more details Confirm your details so we can tailor the experience to…" at bounding box center [478, 377] width 772 height 672
